Goal: Task Accomplishment & Management: Manage account settings

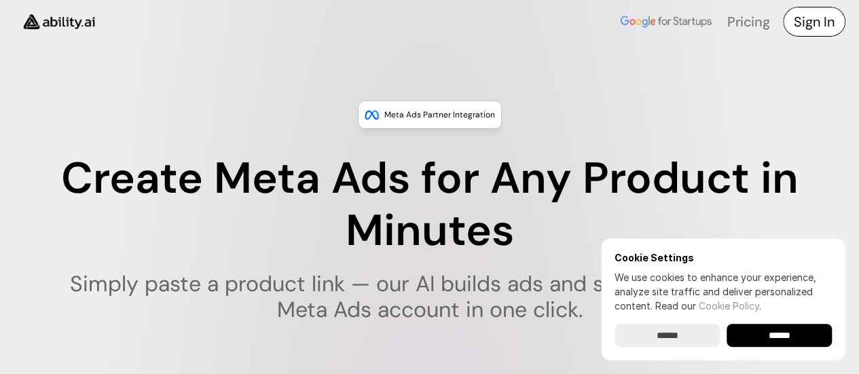
click at [801, 26] on h4 "Sign In" at bounding box center [814, 21] width 41 height 19
click at [760, 18] on link "Pricing" at bounding box center [748, 22] width 42 height 18
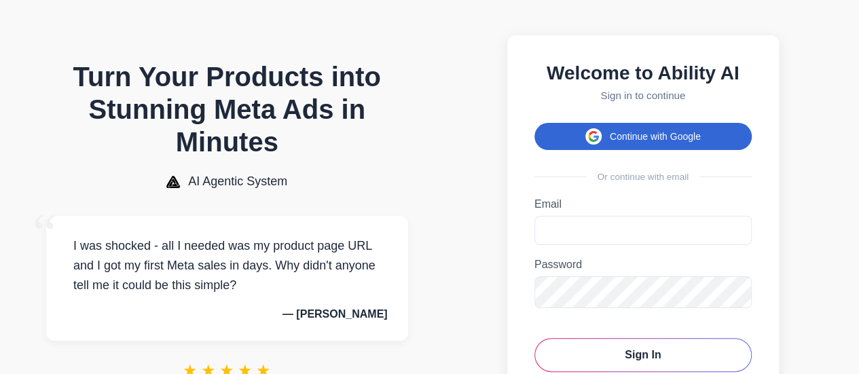
click at [563, 150] on button "Continue with Google" at bounding box center [642, 136] width 217 height 27
click at [621, 145] on button "Continue with Google" at bounding box center [642, 136] width 217 height 27
